Goal: Task Accomplishment & Management: Use online tool/utility

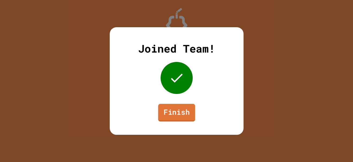
click at [170, 116] on link "Finish" at bounding box center [176, 113] width 37 height 18
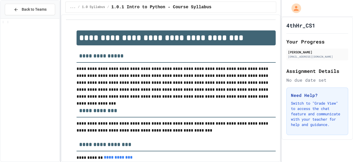
scroll to position [959, 0]
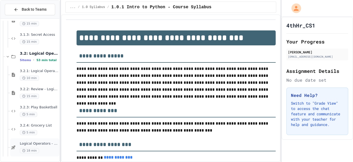
click at [39, 148] on div "18 min" at bounding box center [39, 150] width 39 height 5
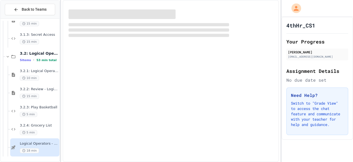
scroll to position [952, 0]
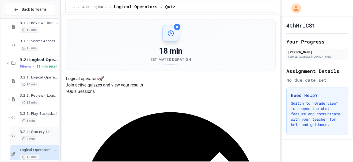
click at [49, 137] on div "5 min" at bounding box center [39, 139] width 39 height 5
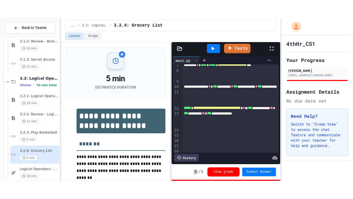
scroll to position [52, 0]
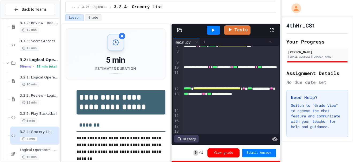
click at [276, 29] on div at bounding box center [274, 30] width 12 height 14
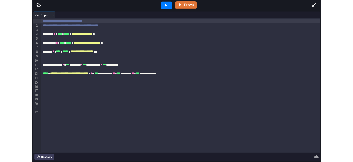
scroll to position [923, 0]
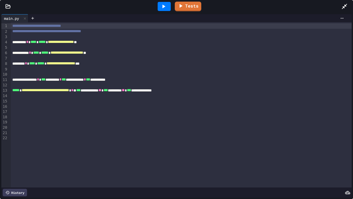
click at [342, 6] on icon at bounding box center [344, 6] width 6 height 6
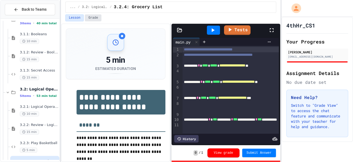
click at [96, 16] on button "Grade" at bounding box center [93, 17] width 17 height 7
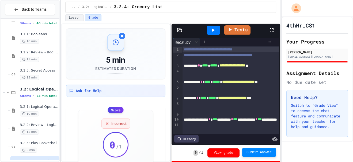
click at [252, 154] on span "Submit Answer" at bounding box center [258, 153] width 25 height 4
